Goal: Communication & Community: Ask a question

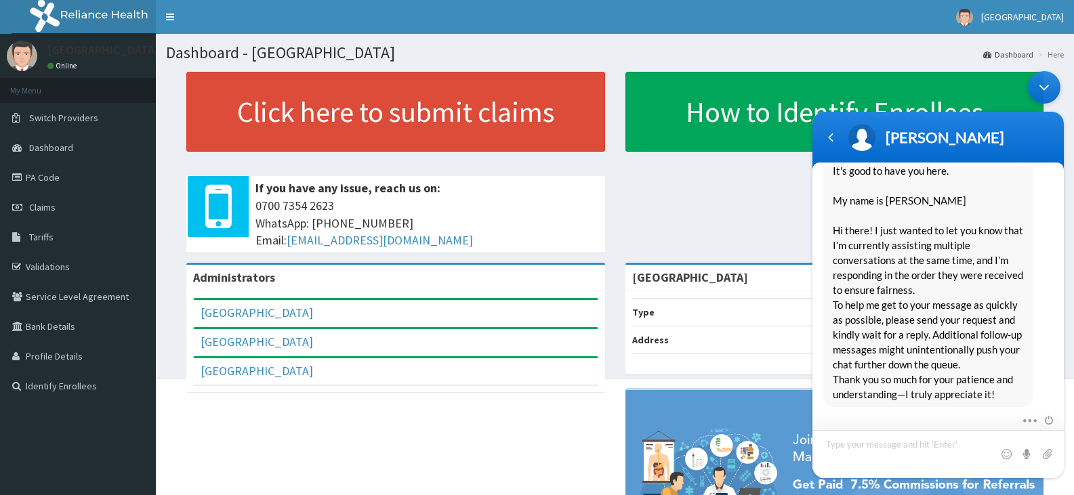
scroll to position [1015, 0]
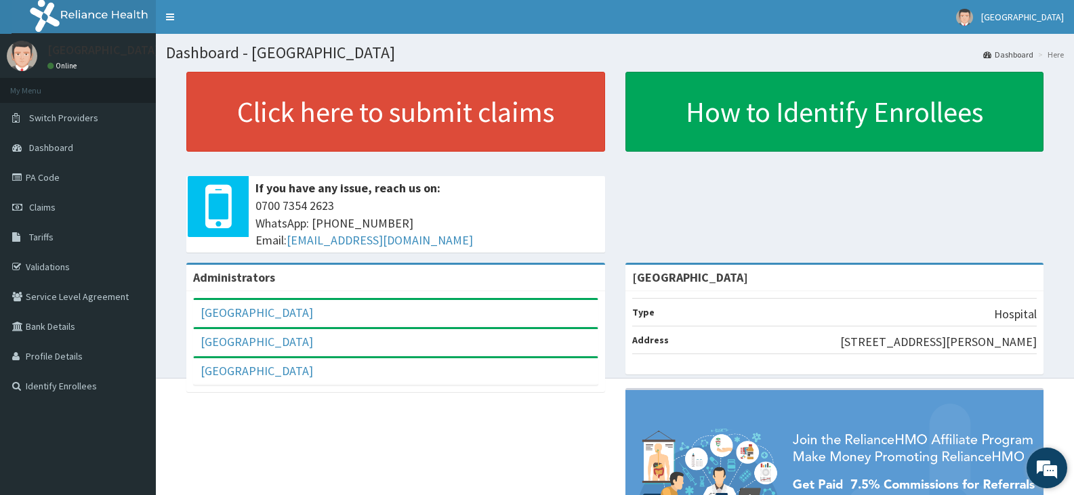
drag, startPoint x: 230, startPoint y: 109, endPoint x: 1036, endPoint y: 458, distance: 878.1
click at [1036, 458] on em at bounding box center [1047, 468] width 37 height 37
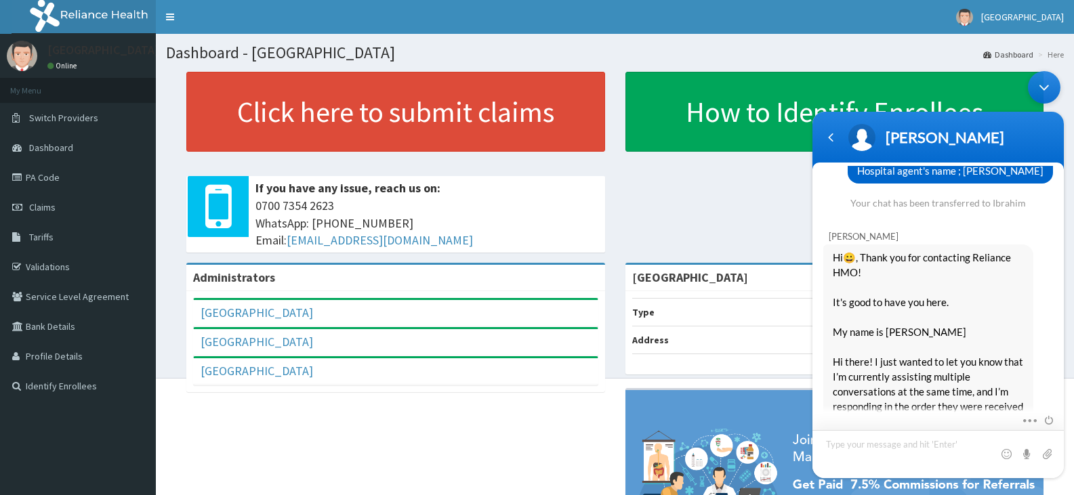
scroll to position [1086, 0]
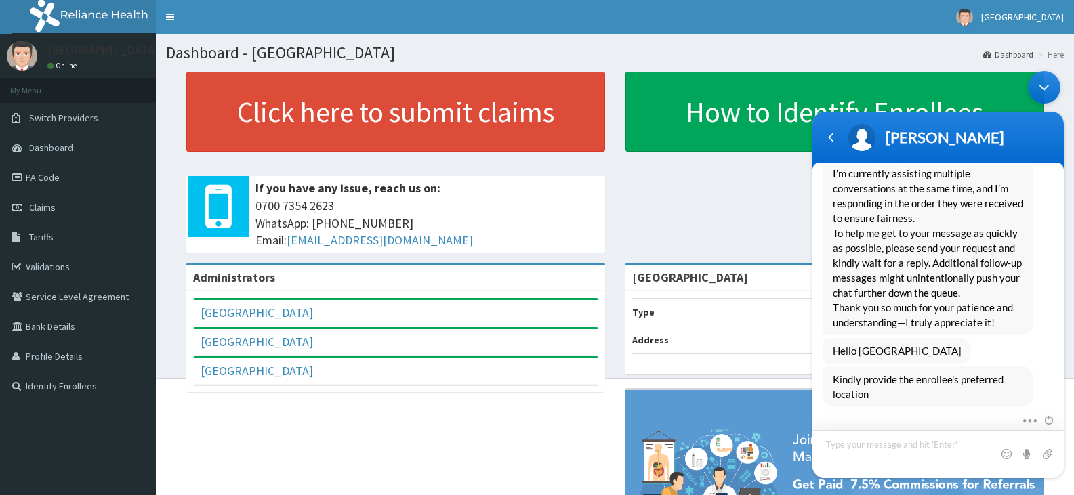
click at [840, 446] on textarea "Type your message and hit 'Enter'" at bounding box center [938, 454] width 251 height 48
type textarea "a"
type textarea "Agege"
click at [1047, 455] on span at bounding box center [1047, 454] width 14 height 14
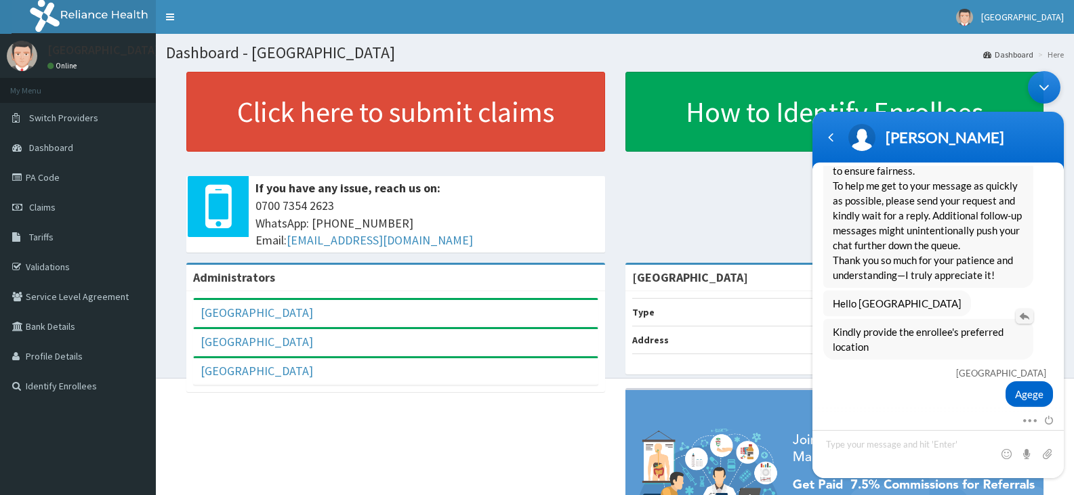
click at [1020, 316] on em at bounding box center [1025, 315] width 18 height 15
click at [839, 448] on textarea "Type your message and hit 'Enter'" at bounding box center [938, 454] width 251 height 48
type textarea "a"
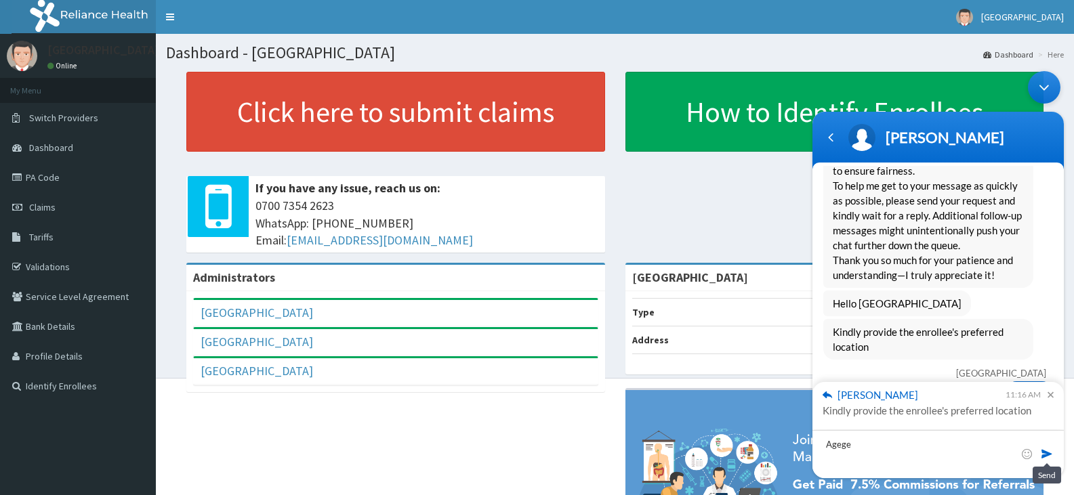
type textarea "Agege"
click at [1047, 455] on span at bounding box center [1047, 454] width 14 height 14
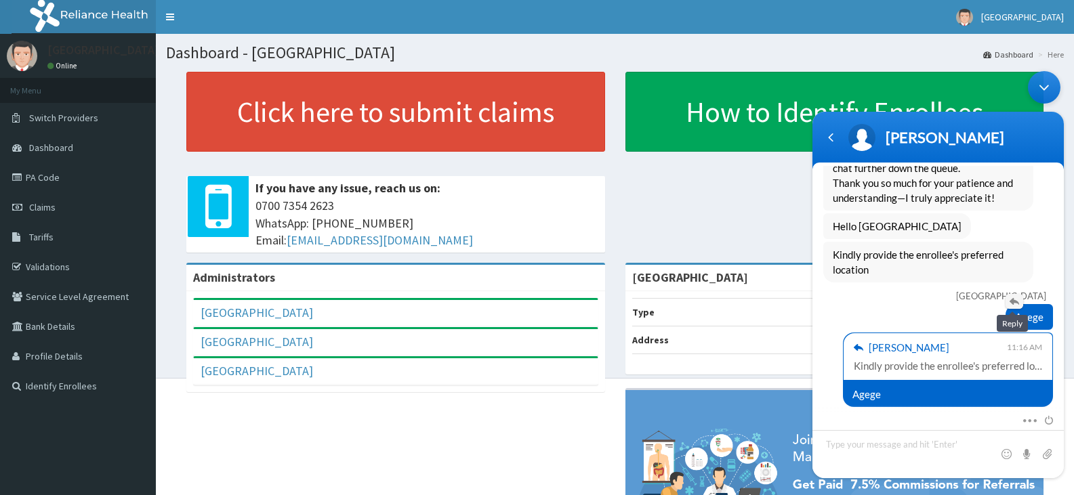
click at [1012, 303] on em at bounding box center [1015, 300] width 18 height 15
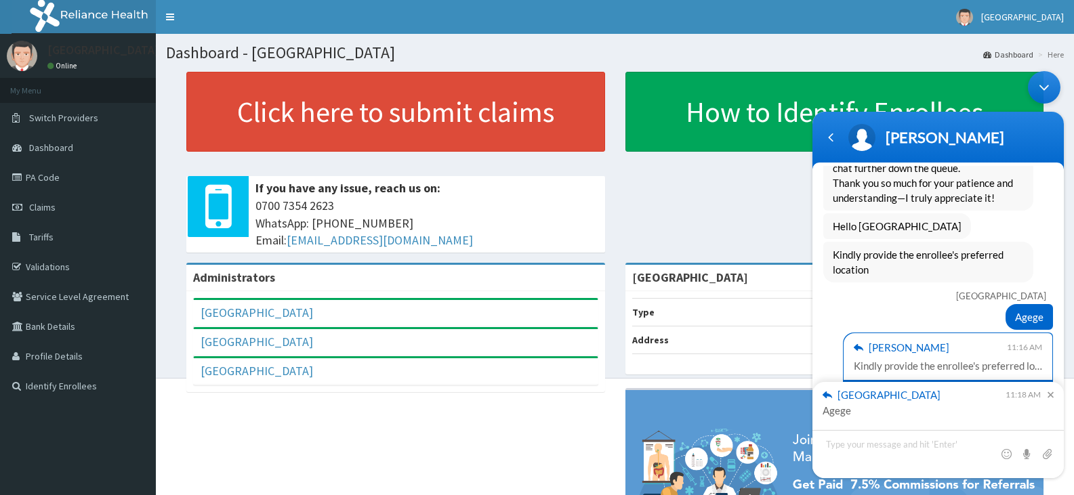
click at [1051, 394] on em at bounding box center [1047, 395] width 13 height 6
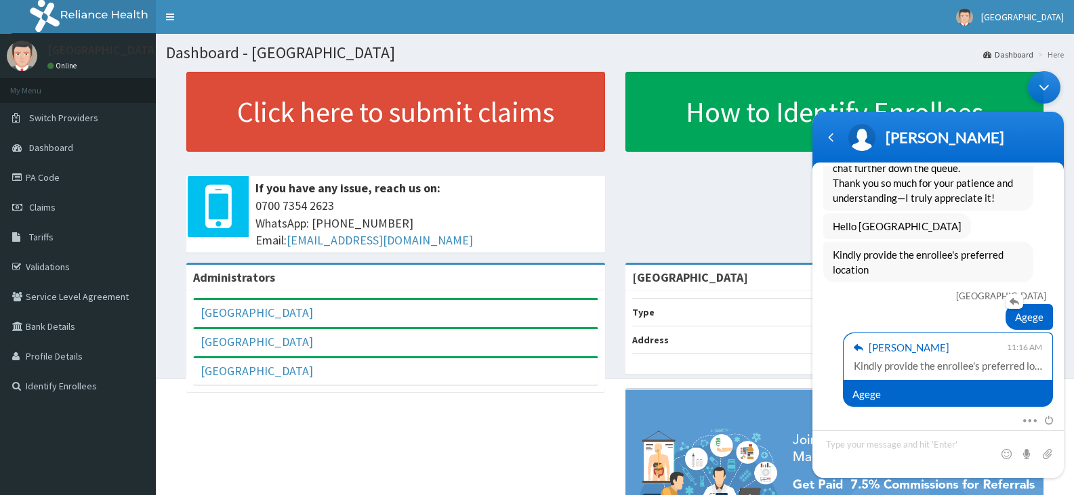
click at [1036, 313] on span "Agege" at bounding box center [1029, 316] width 28 height 15
click at [1017, 319] on span "Agege" at bounding box center [1029, 316] width 28 height 15
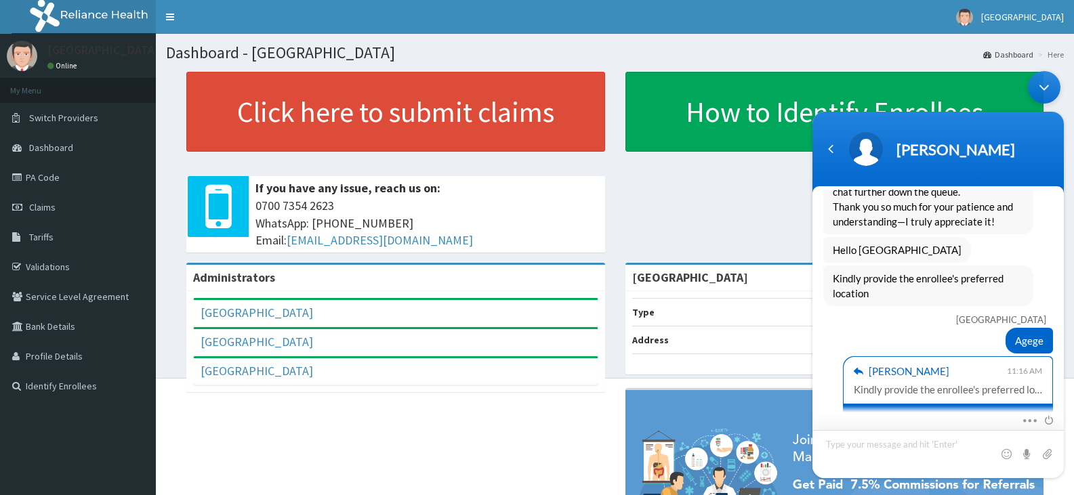
scroll to position [1442, 0]
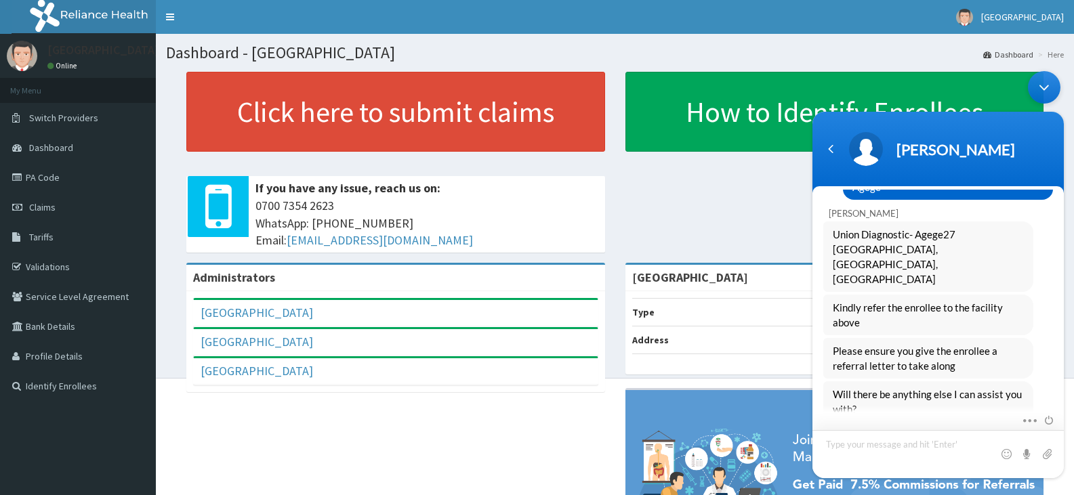
click at [836, 443] on textarea "Type your message and hit 'Enter'" at bounding box center [938, 454] width 251 height 48
type textarea "n"
type textarea "No"
click at [1044, 455] on span at bounding box center [1047, 454] width 14 height 14
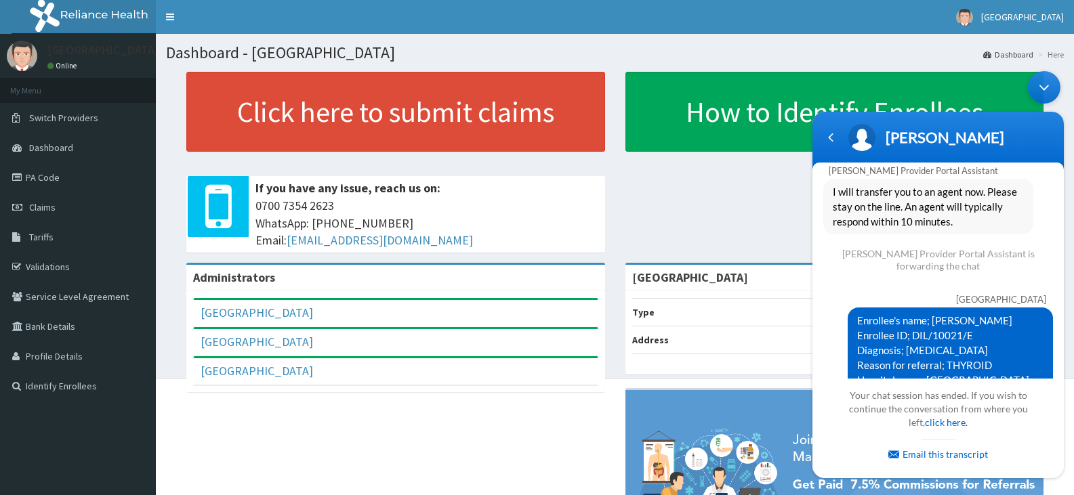
scroll to position [726, 0]
